Goal: Book appointment/travel/reservation

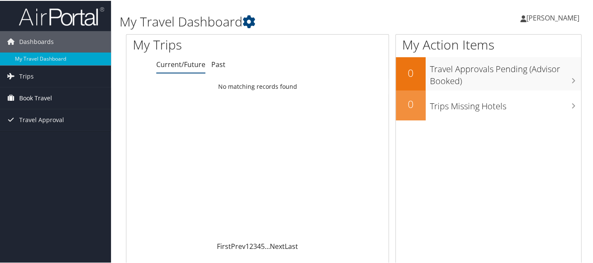
click at [41, 99] on span "Book Travel" at bounding box center [35, 97] width 33 height 21
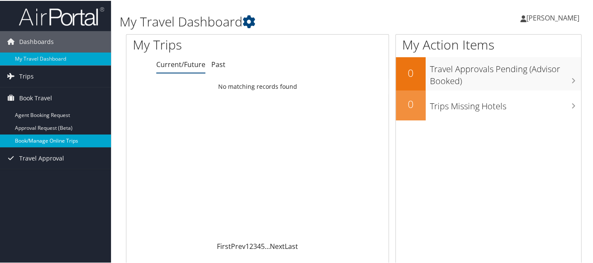
click at [42, 137] on link "Book/Manage Online Trips" at bounding box center [55, 140] width 111 height 13
